Goal: Navigation & Orientation: Find specific page/section

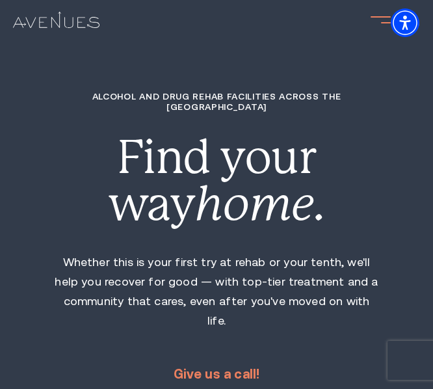
click at [387, 24] on div at bounding box center [381, 20] width 20 height 20
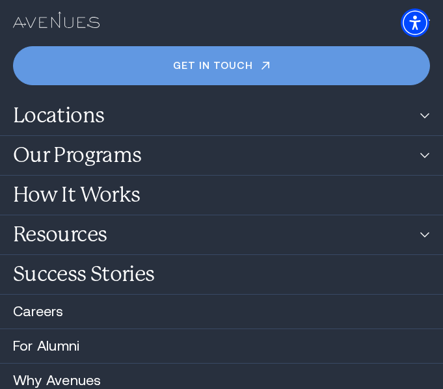
click at [66, 25] on img at bounding box center [56, 20] width 86 height 17
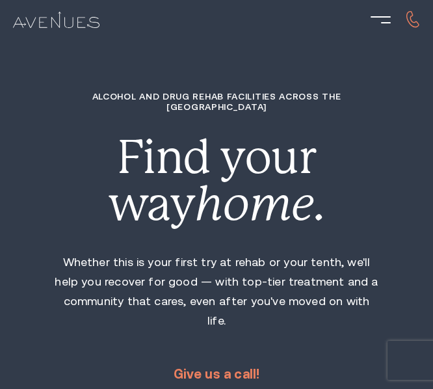
scroll to position [71, 0]
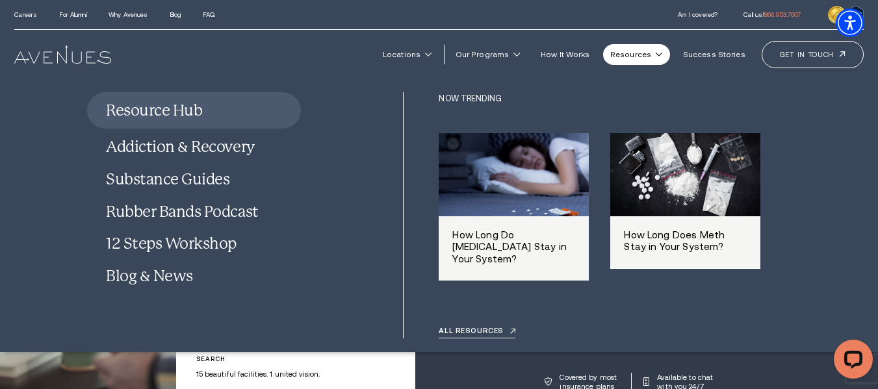
click at [432, 62] on link "Resources" at bounding box center [636, 54] width 67 height 21
